Goal: Task Accomplishment & Management: Use online tool/utility

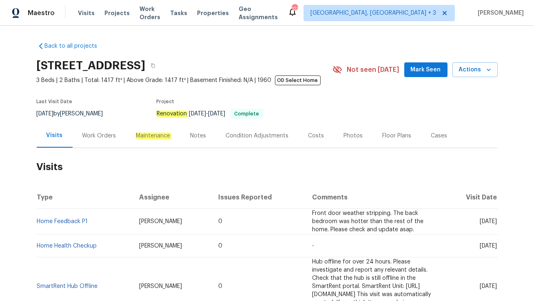
click at [97, 140] on div "Work Orders" at bounding box center [99, 136] width 53 height 24
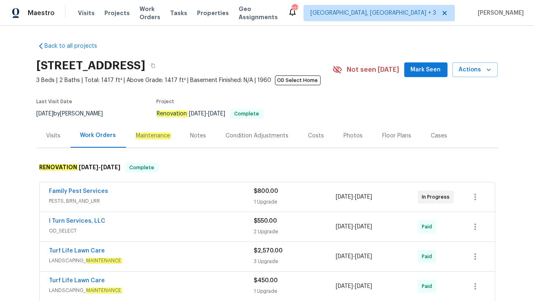
click at [143, 186] on div "Family Pest Services PESTS, BRN_AND_LRR $800.00 1 Upgrade [DATE] - [DATE] In Pr…" at bounding box center [267, 196] width 455 height 29
click at [166, 193] on div "Family Pest Services" at bounding box center [151, 192] width 205 height 10
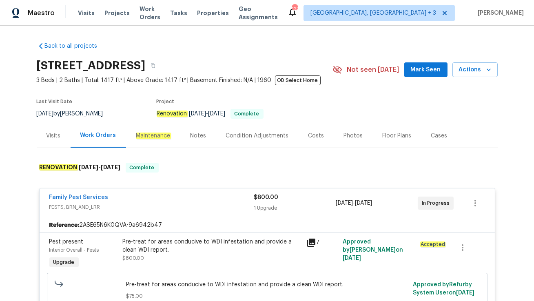
click at [49, 139] on div "Visits" at bounding box center [53, 136] width 14 height 8
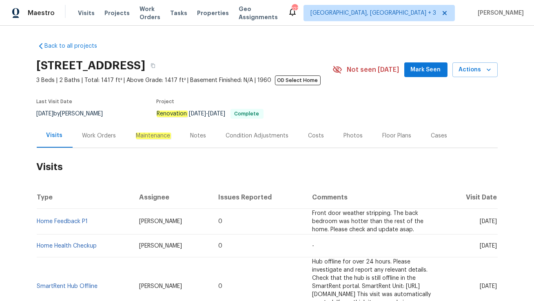
click at [99, 136] on div "Work Orders" at bounding box center [99, 136] width 34 height 8
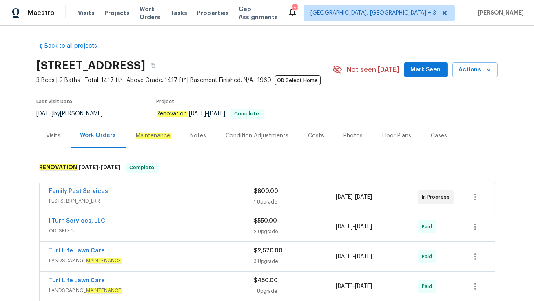
click at [431, 139] on div "Cases" at bounding box center [439, 136] width 16 height 8
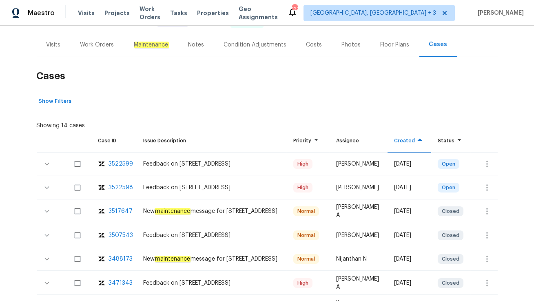
scroll to position [120, 0]
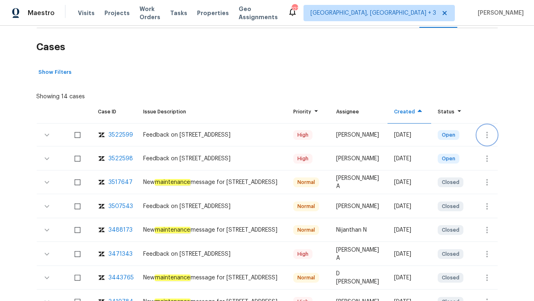
click at [482, 136] on icon "button" at bounding box center [487, 135] width 10 height 10
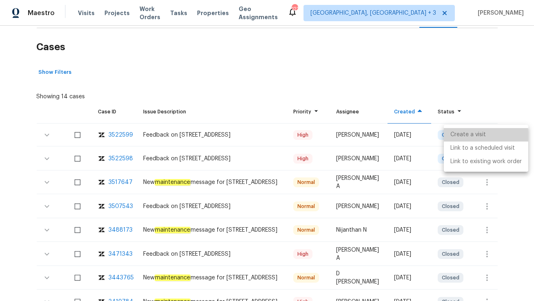
click at [471, 139] on li "Create a visit" at bounding box center [486, 134] width 84 height 13
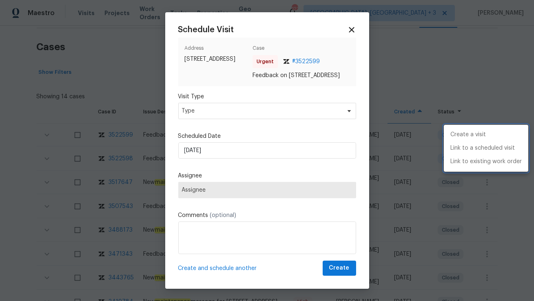
click at [248, 119] on div at bounding box center [267, 150] width 534 height 301
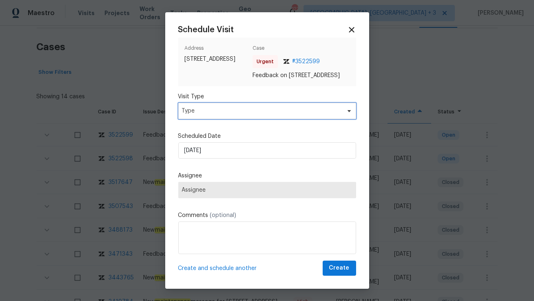
click at [248, 115] on span "Type" at bounding box center [261, 111] width 159 height 8
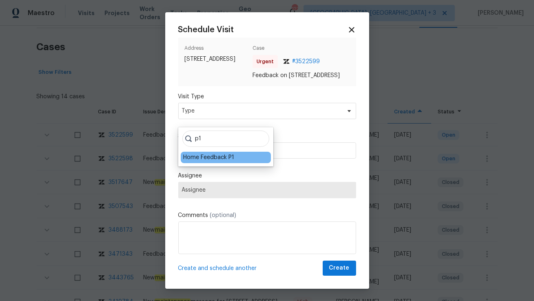
type input "p1"
click at [207, 155] on div "Home Feedback P1" at bounding box center [208, 157] width 51 height 8
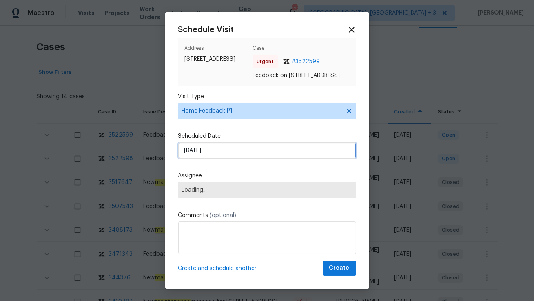
click at [207, 155] on input "[DATE]" at bounding box center [267, 150] width 178 height 16
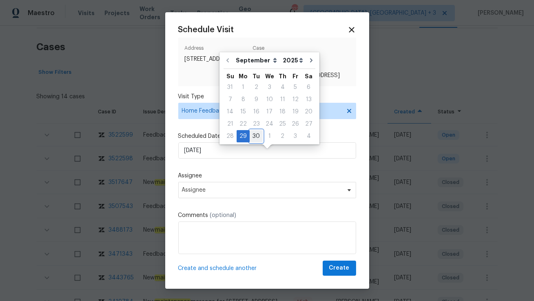
click at [255, 135] on div "30" at bounding box center [256, 135] width 13 height 11
type input "[DATE]"
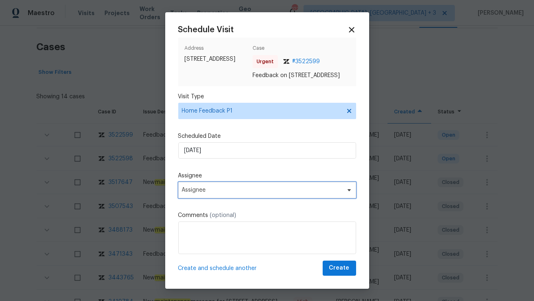
click at [218, 193] on span "Assignee" at bounding box center [262, 190] width 160 height 7
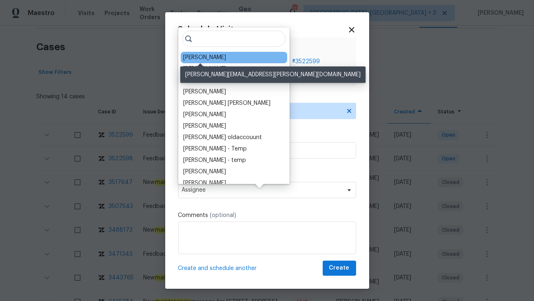
click at [201, 58] on div "[PERSON_NAME]" at bounding box center [204, 57] width 43 height 8
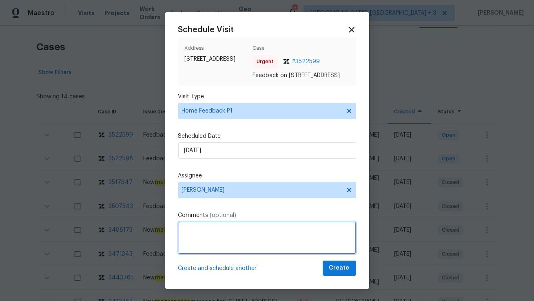
click at [191, 239] on textarea at bounding box center [267, 237] width 178 height 33
paste textarea "Back door was wide open"
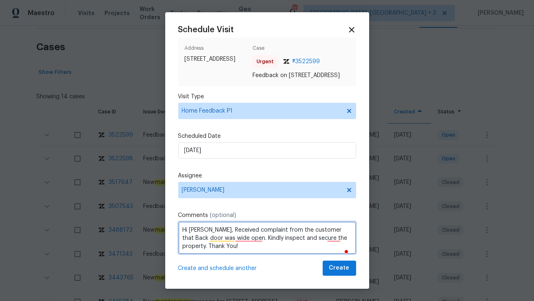
type textarea "Hi [PERSON_NAME], Received complaint from the customer that Back door was wide …"
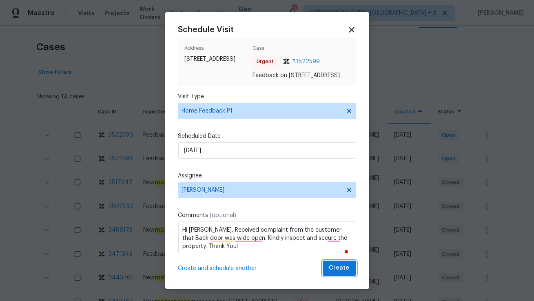
click at [337, 271] on span "Create" at bounding box center [339, 268] width 20 height 10
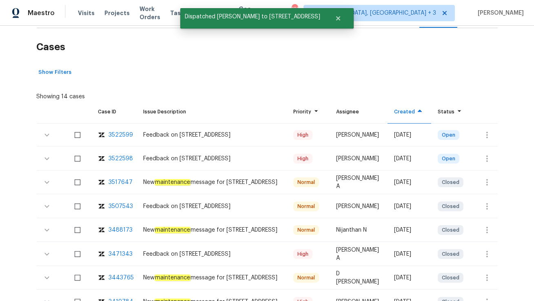
scroll to position [0, 0]
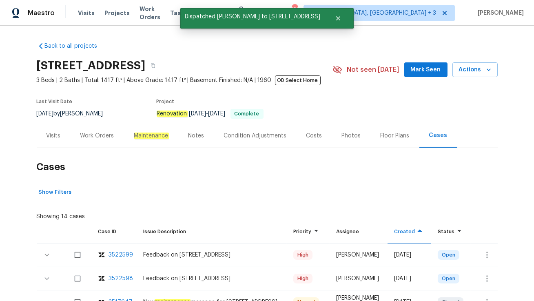
click at [64, 136] on div "Visits" at bounding box center [54, 136] width 34 height 24
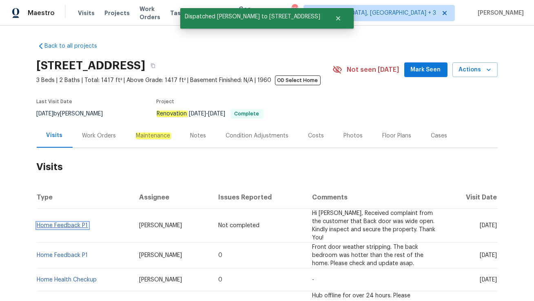
click at [55, 223] on link "Home Feedback P1" at bounding box center [62, 226] width 51 height 6
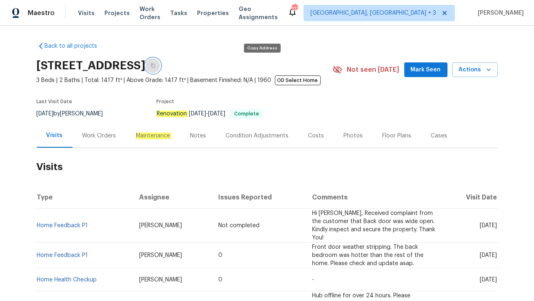
click at [155, 63] on icon "button" at bounding box center [152, 65] width 5 height 5
click at [84, 13] on span "Visits" at bounding box center [86, 13] width 17 height 8
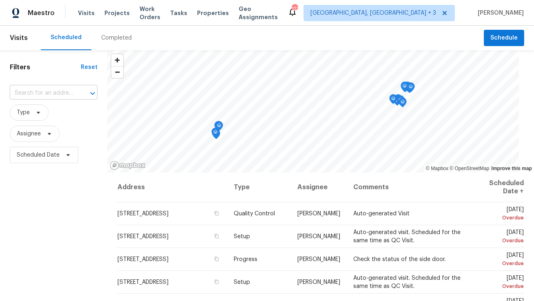
click at [58, 94] on input "text" at bounding box center [42, 93] width 65 height 13
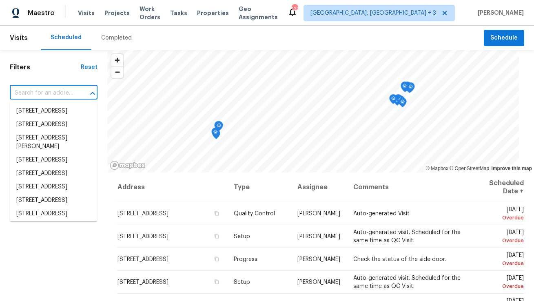
paste input "[STREET_ADDRESS]"
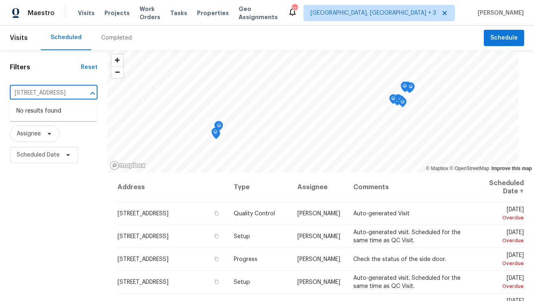
type input "[STREET_ADDRESS]"
click at [396, 19] on span "[GEOGRAPHIC_DATA], [GEOGRAPHIC_DATA] + 3" at bounding box center [378, 13] width 151 height 16
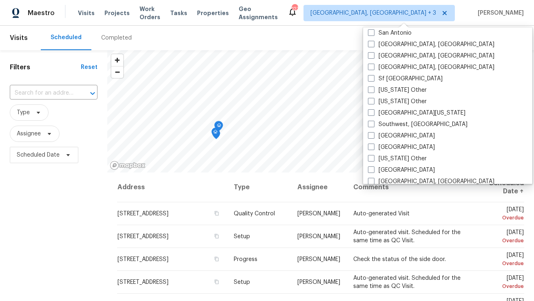
scroll to position [1109, 0]
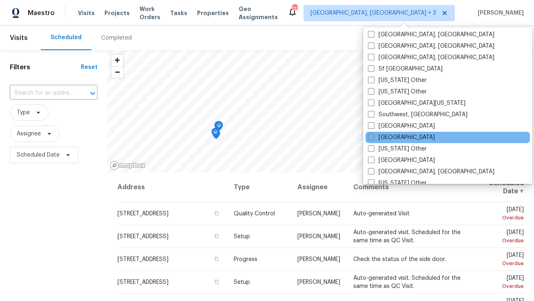
click at [374, 135] on span at bounding box center [371, 137] width 7 height 7
click at [373, 135] on input "[GEOGRAPHIC_DATA]" at bounding box center [370, 135] width 5 height 5
checkbox input "true"
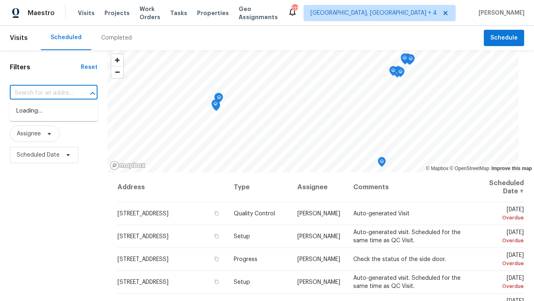
click at [35, 94] on input "text" at bounding box center [42, 93] width 65 height 13
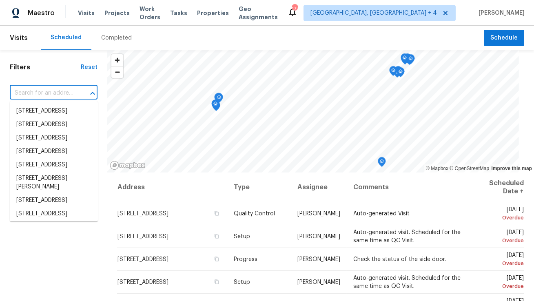
paste input "[STREET_ADDRESS]"
type input "[STREET_ADDRESS]"
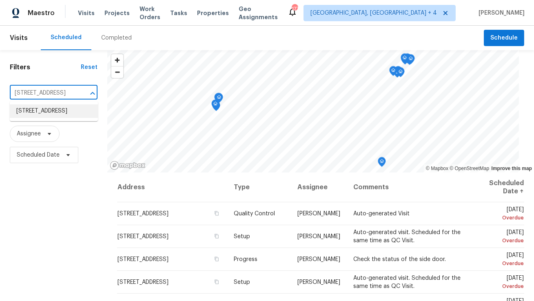
click at [47, 114] on li "[STREET_ADDRESS]" at bounding box center [54, 110] width 88 height 13
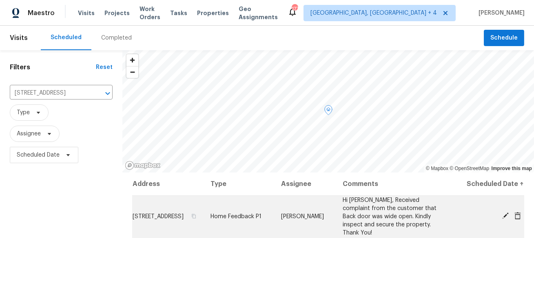
click at [506, 218] on icon at bounding box center [505, 215] width 7 height 7
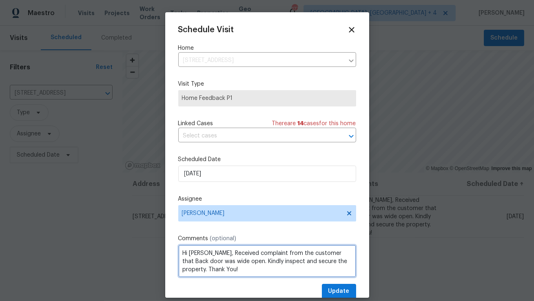
click at [236, 262] on textarea "Hi [PERSON_NAME], Received complaint from the customer that Back door was wide …" at bounding box center [267, 261] width 178 height 33
paste textarea "Front door is misaligned and hard to open/close"
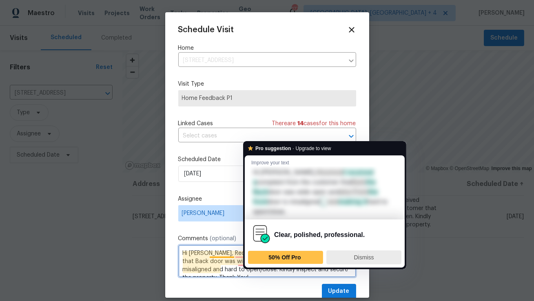
click at [364, 254] on span "Dismiss" at bounding box center [364, 257] width 20 height 7
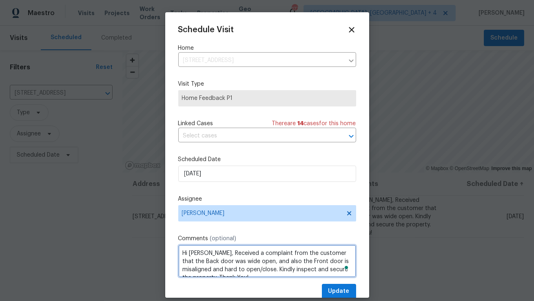
type textarea "Hi Bobby, Received a complaint from the customer that the Back door was wide op…"
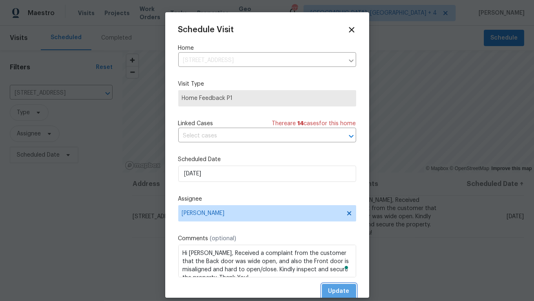
click at [337, 290] on span "Update" at bounding box center [338, 291] width 21 height 10
